Goal: Complete application form

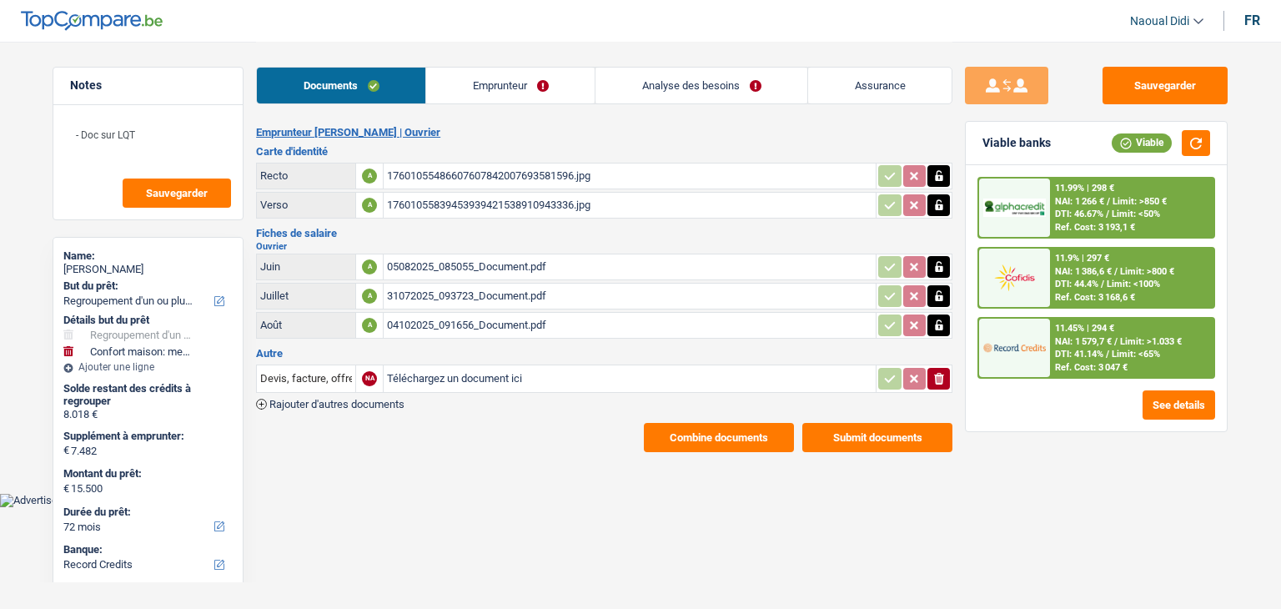
select select "refinancing"
select select "household"
select select "72"
select select "record credits"
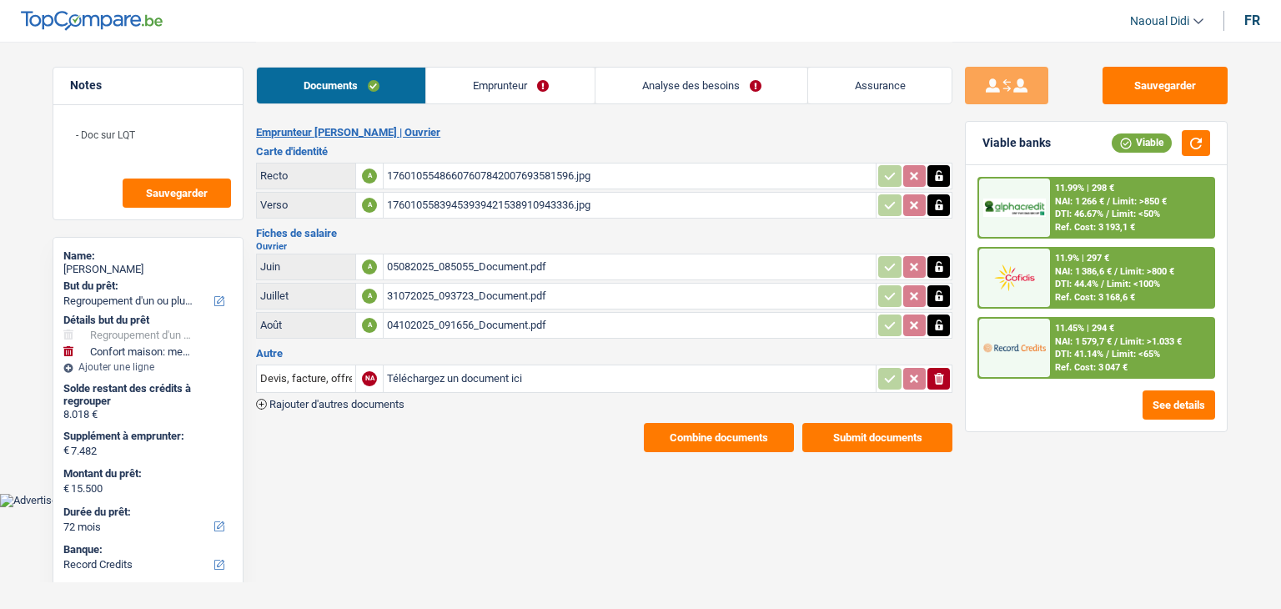
select select "refinancing"
select select "yes"
select select "household"
select select "yes"
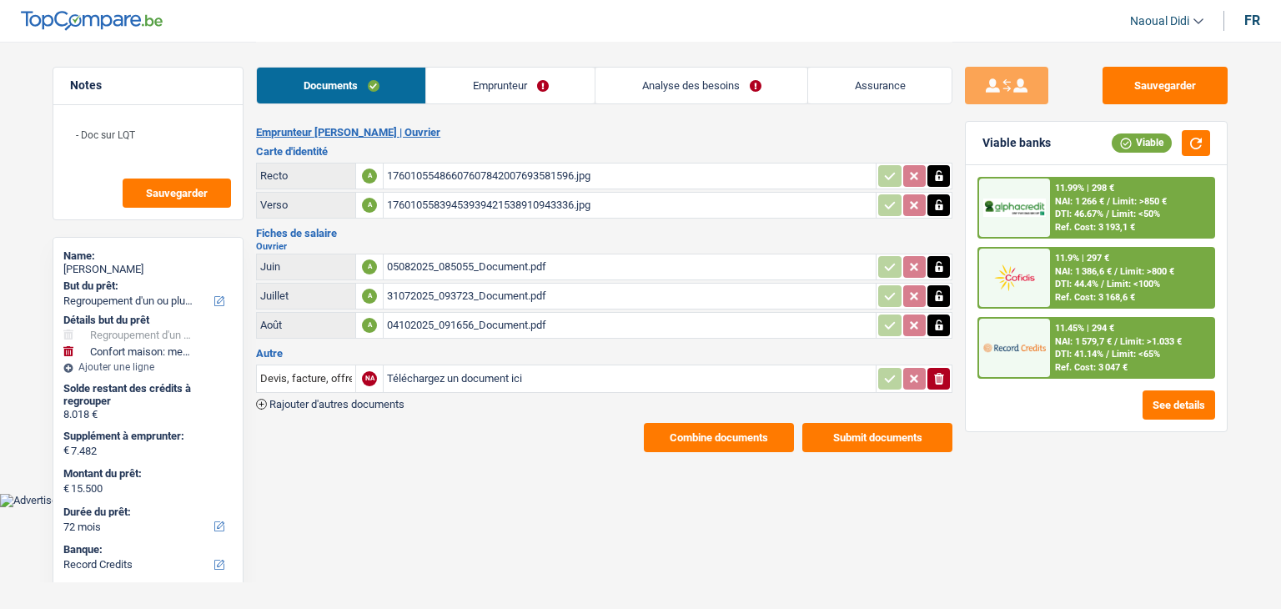
select select "72"
click at [696, 84] on link "Analyse des besoins" at bounding box center [702, 86] width 212 height 36
